Goal: Navigation & Orientation: Find specific page/section

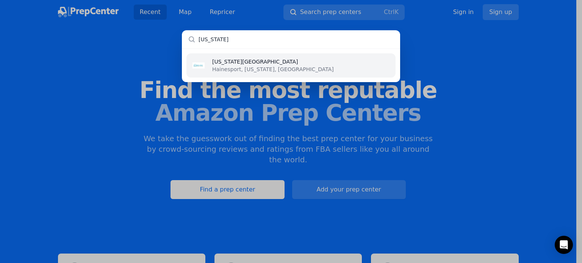
type input "new jersey"
click at [245, 71] on p "Hainesport, [US_STATE], [GEOGRAPHIC_DATA]" at bounding box center [273, 70] width 122 height 8
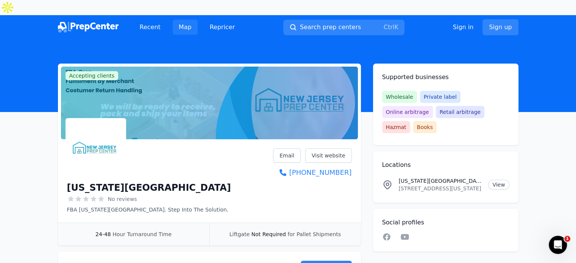
click at [183, 20] on link "Map" at bounding box center [185, 27] width 25 height 15
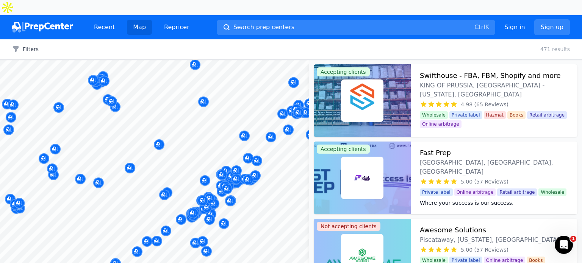
drag, startPoint x: 23, startPoint y: 32, endPoint x: 99, endPoint y: 45, distance: 77.7
click at [23, 45] on button "Filters" at bounding box center [25, 49] width 27 height 8
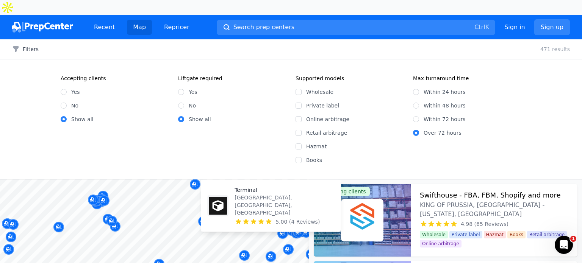
click at [219, 215] on img at bounding box center [218, 206] width 18 height 18
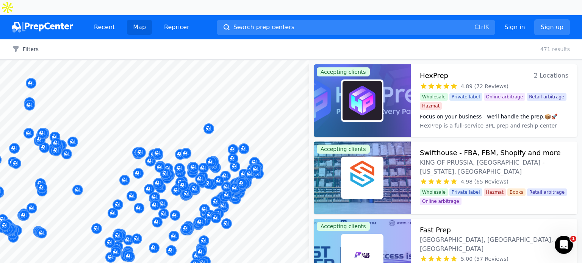
click at [233, 60] on div at bounding box center [154, 60] width 309 height 0
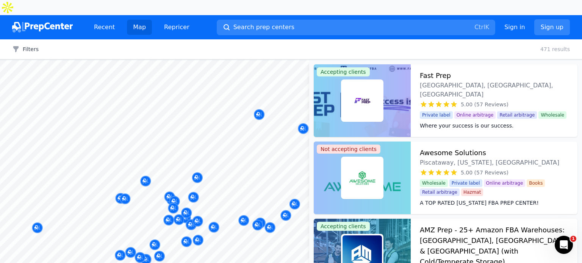
click at [235, 174] on body "Recent Map Repricer Search prep centers Ctrl K Open main menu Sign in Sign up F…" at bounding box center [291, 131] width 582 height 263
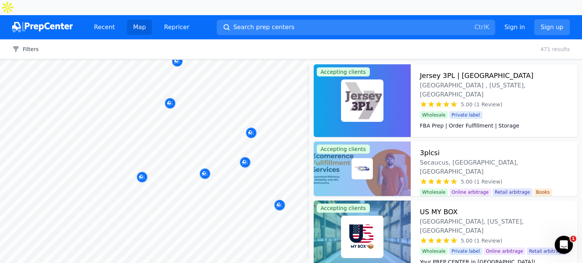
drag, startPoint x: 218, startPoint y: 140, endPoint x: 251, endPoint y: 139, distance: 33.0
click at [224, 171] on body "Recent Map Repricer Search prep centers Ctrl K Open main menu Sign in Sign up F…" at bounding box center [291, 131] width 582 height 263
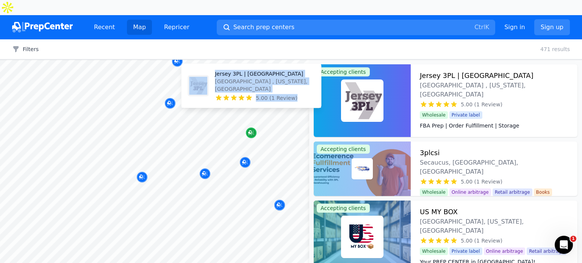
click at [250, 131] on icon "Map marker" at bounding box center [250, 133] width 4 height 4
click at [253, 131] on icon "Map marker" at bounding box center [251, 133] width 6 height 5
click at [252, 129] on icon "Map marker" at bounding box center [251, 133] width 6 height 8
click at [247, 128] on div "Map marker" at bounding box center [251, 133] width 11 height 11
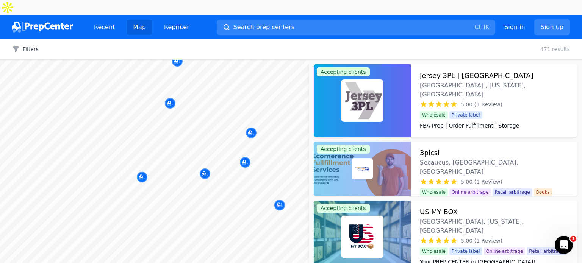
click at [205, 156] on div at bounding box center [142, 154] width 146 height 6
click at [208, 156] on div at bounding box center [142, 154] width 146 height 6
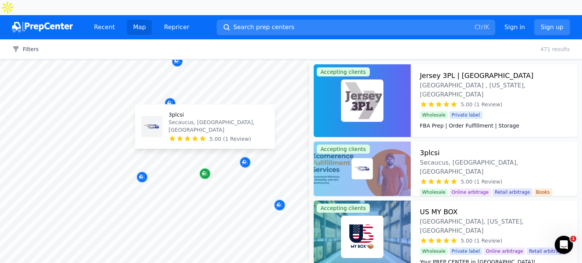
click at [206, 170] on icon "Map marker" at bounding box center [205, 174] width 6 height 8
click at [175, 127] on p "Secaucus, [GEOGRAPHIC_DATA], [GEOGRAPHIC_DATA]" at bounding box center [219, 126] width 100 height 15
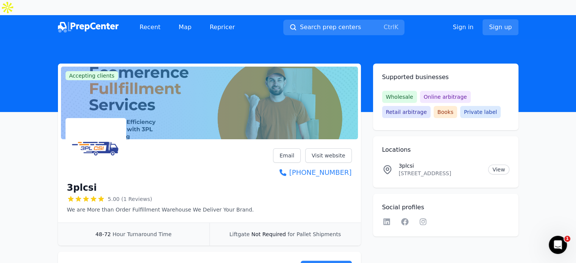
click at [178, 79] on div at bounding box center [209, 103] width 297 height 73
click at [83, 182] on h1 "3plcsi" at bounding box center [82, 188] width 30 height 12
copy div "3plcsi"
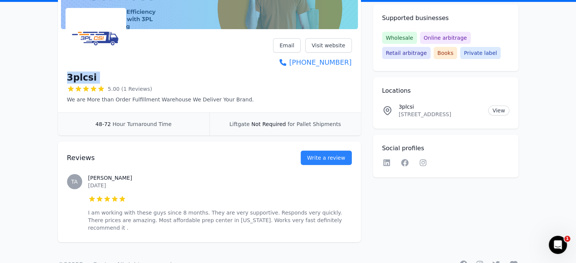
scroll to position [112, 0]
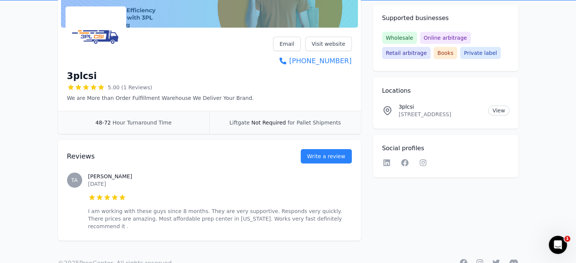
drag, startPoint x: 159, startPoint y: 111, endPoint x: 166, endPoint y: 103, distance: 11.1
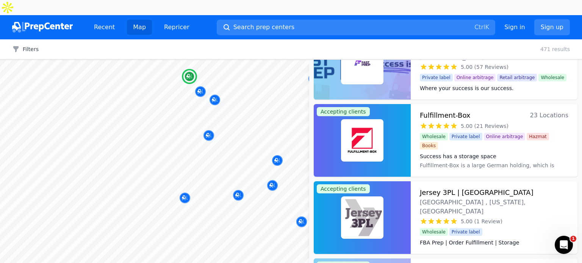
scroll to position [38, 0]
drag, startPoint x: 276, startPoint y: 145, endPoint x: 257, endPoint y: 145, distance: 19.3
click at [255, 145] on div at bounding box center [227, 144] width 146 height 6
click at [277, 145] on div at bounding box center [227, 144] width 146 height 6
click at [279, 146] on div at bounding box center [227, 144] width 146 height 6
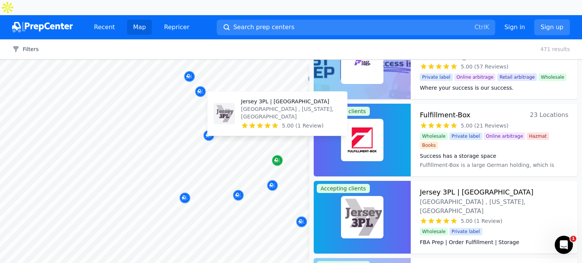
click at [277, 158] on icon "Map marker" at bounding box center [277, 160] width 6 height 5
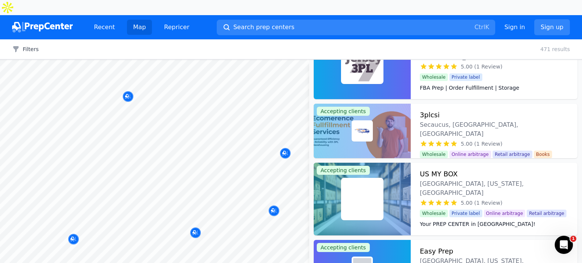
click at [285, 138] on div at bounding box center [279, 136] width 146 height 6
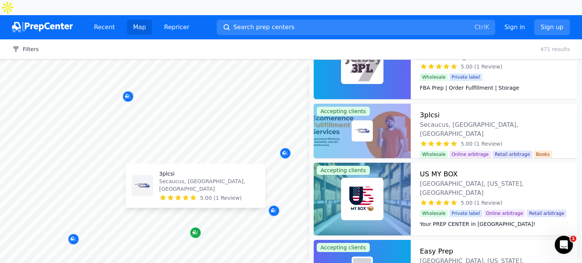
click at [196, 231] on icon "Map marker" at bounding box center [194, 233] width 4 height 4
